Goal: Information Seeking & Learning: Learn about a topic

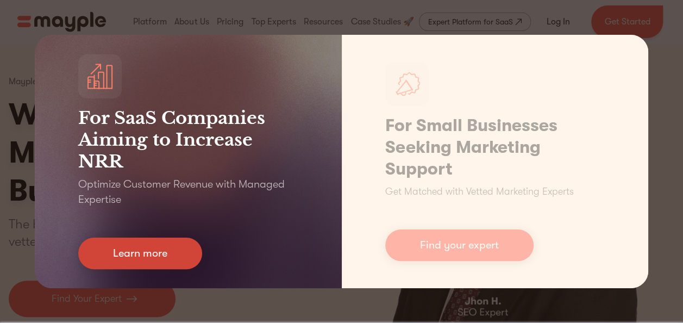
click at [147, 262] on link "Learn more" at bounding box center [140, 253] width 124 height 32
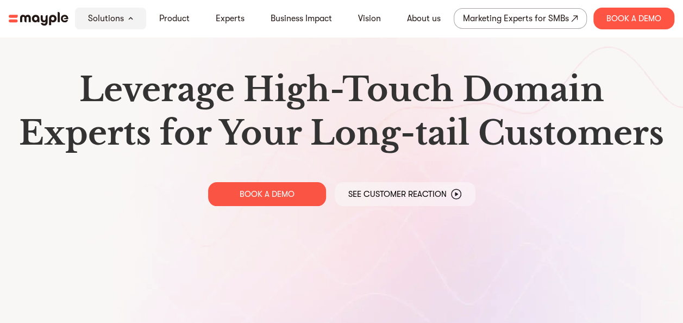
click at [47, 16] on img at bounding box center [39, 19] width 60 height 14
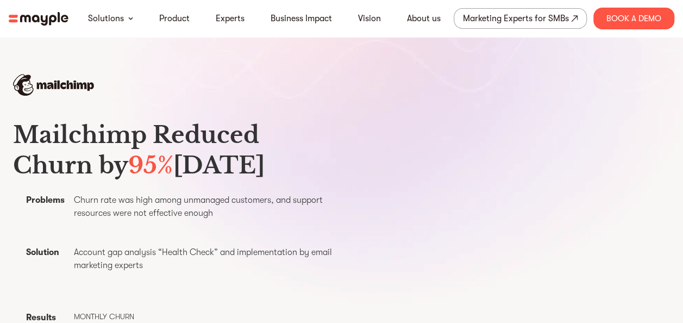
scroll to position [327, 0]
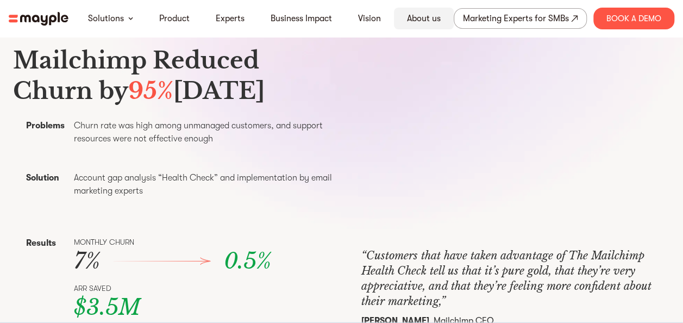
click at [423, 22] on link "About us" at bounding box center [424, 18] width 34 height 13
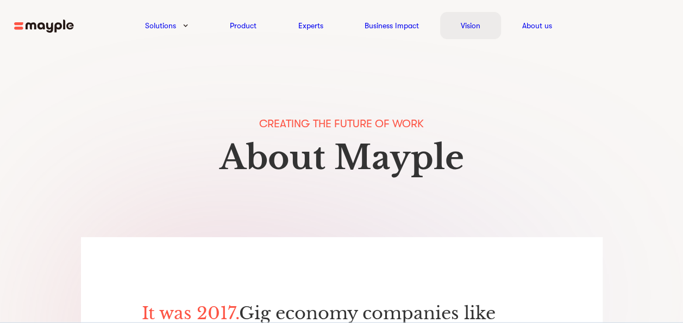
click at [470, 21] on link "Vision" at bounding box center [471, 25] width 20 height 13
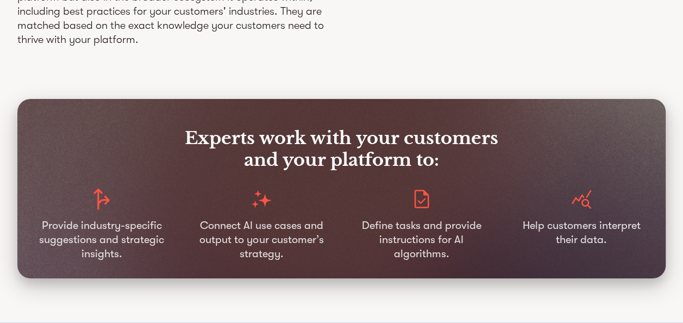
scroll to position [1772, 0]
